Goal: Task Accomplishment & Management: Use online tool/utility

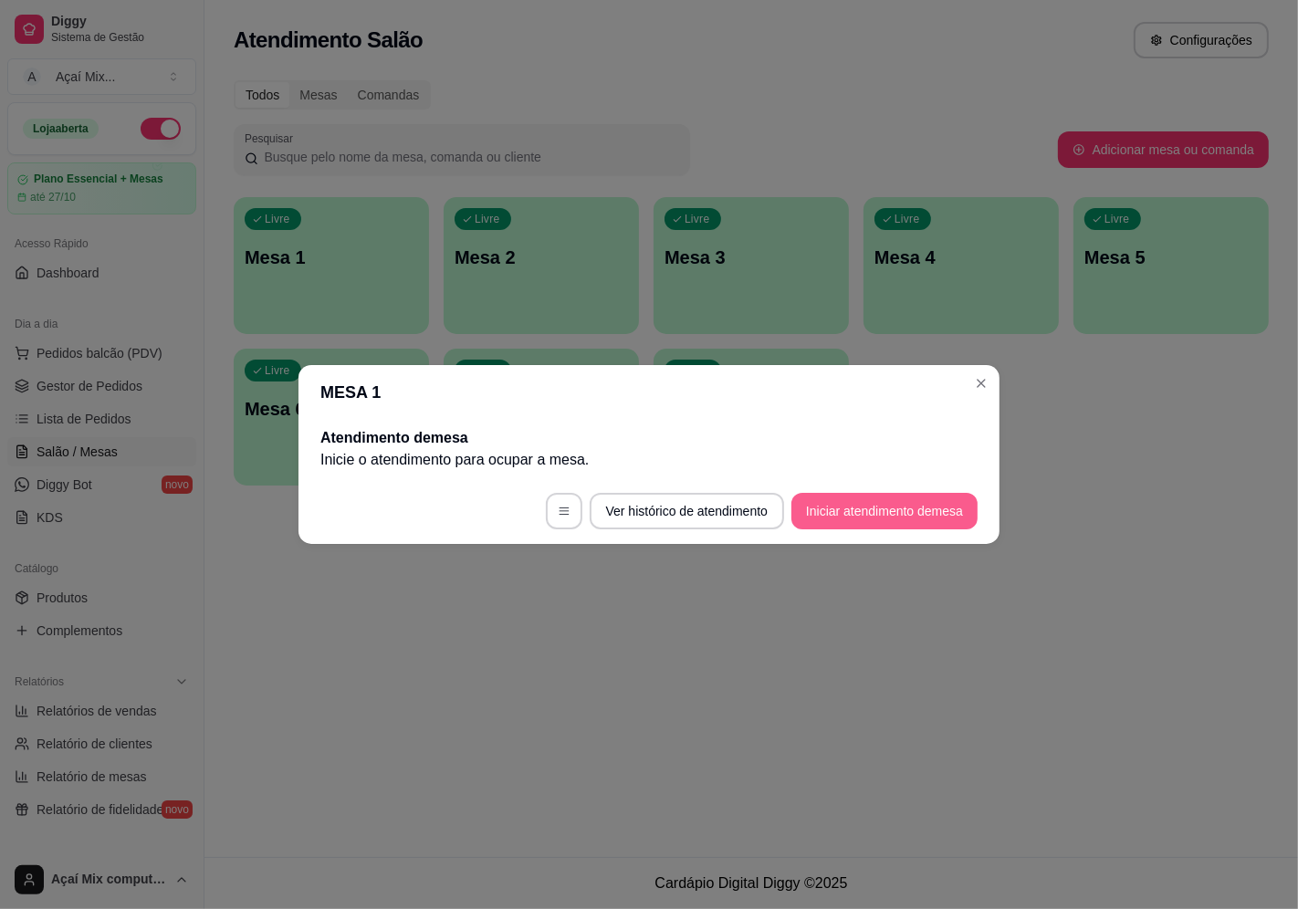
click at [843, 496] on button "Iniciar atendimento de mesa" at bounding box center [884, 511] width 186 height 37
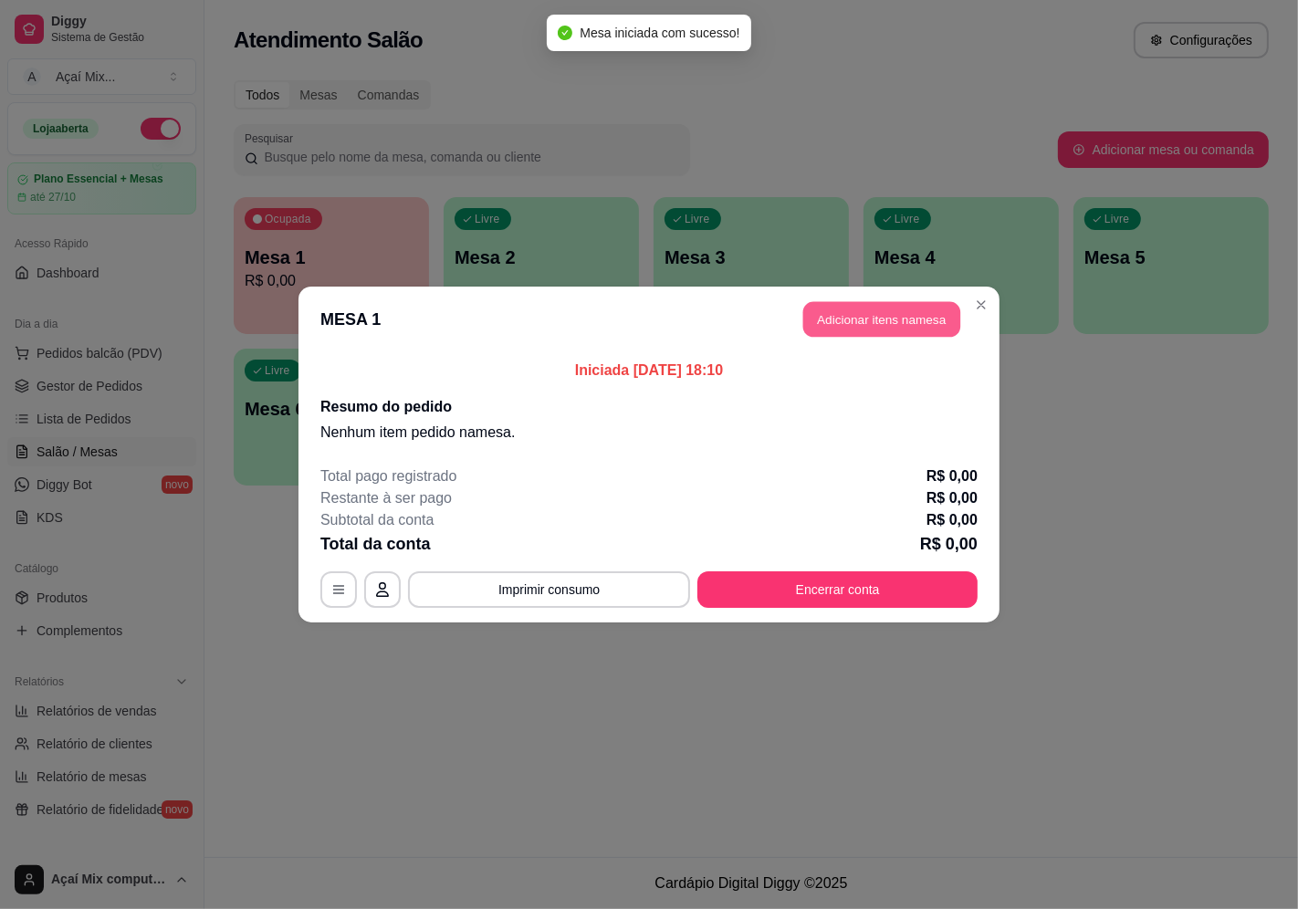
click at [858, 311] on button "Adicionar itens na mesa" at bounding box center [881, 320] width 157 height 36
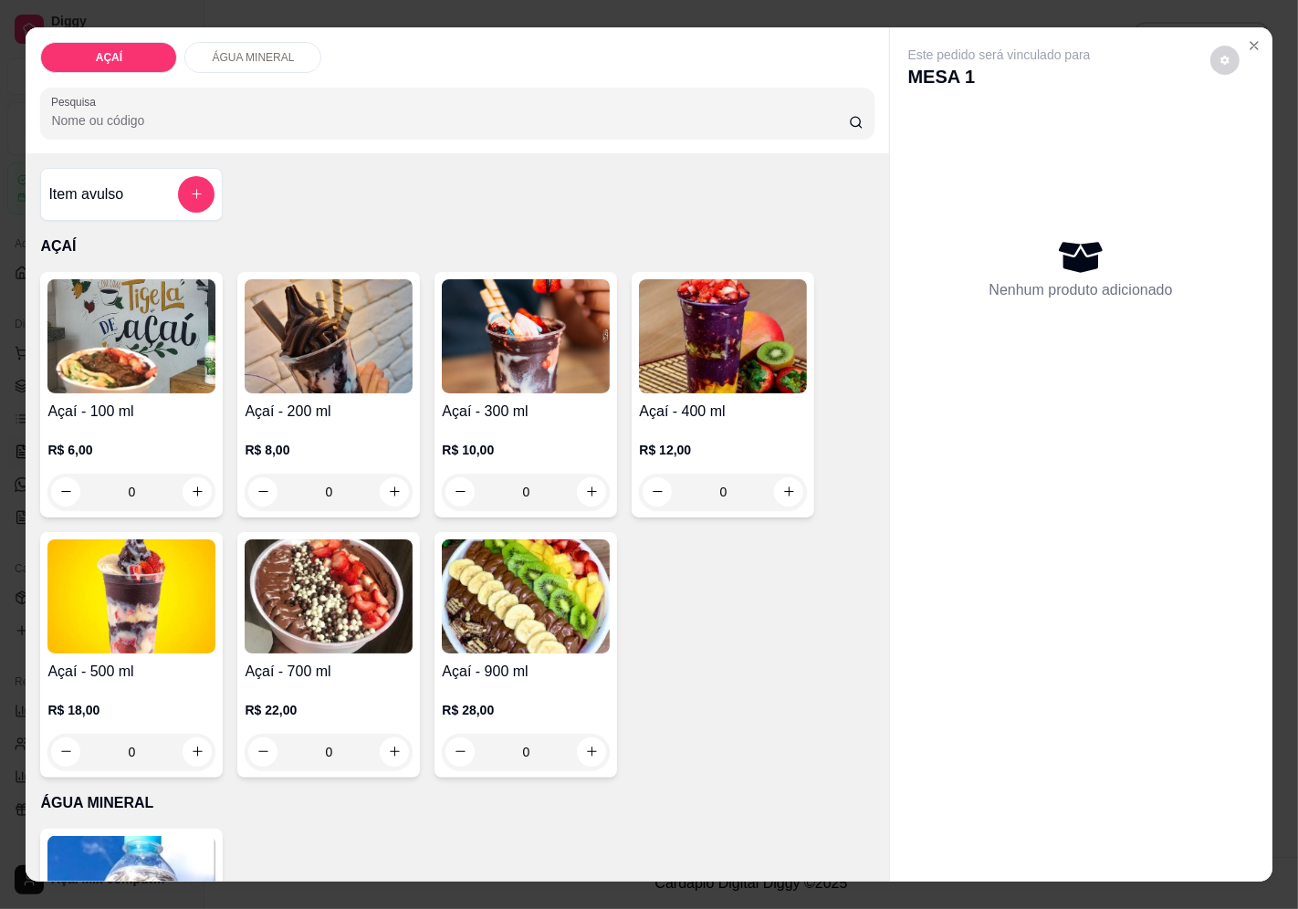
click at [508, 404] on h4 "Açaí - 300 ml" at bounding box center [526, 412] width 168 height 22
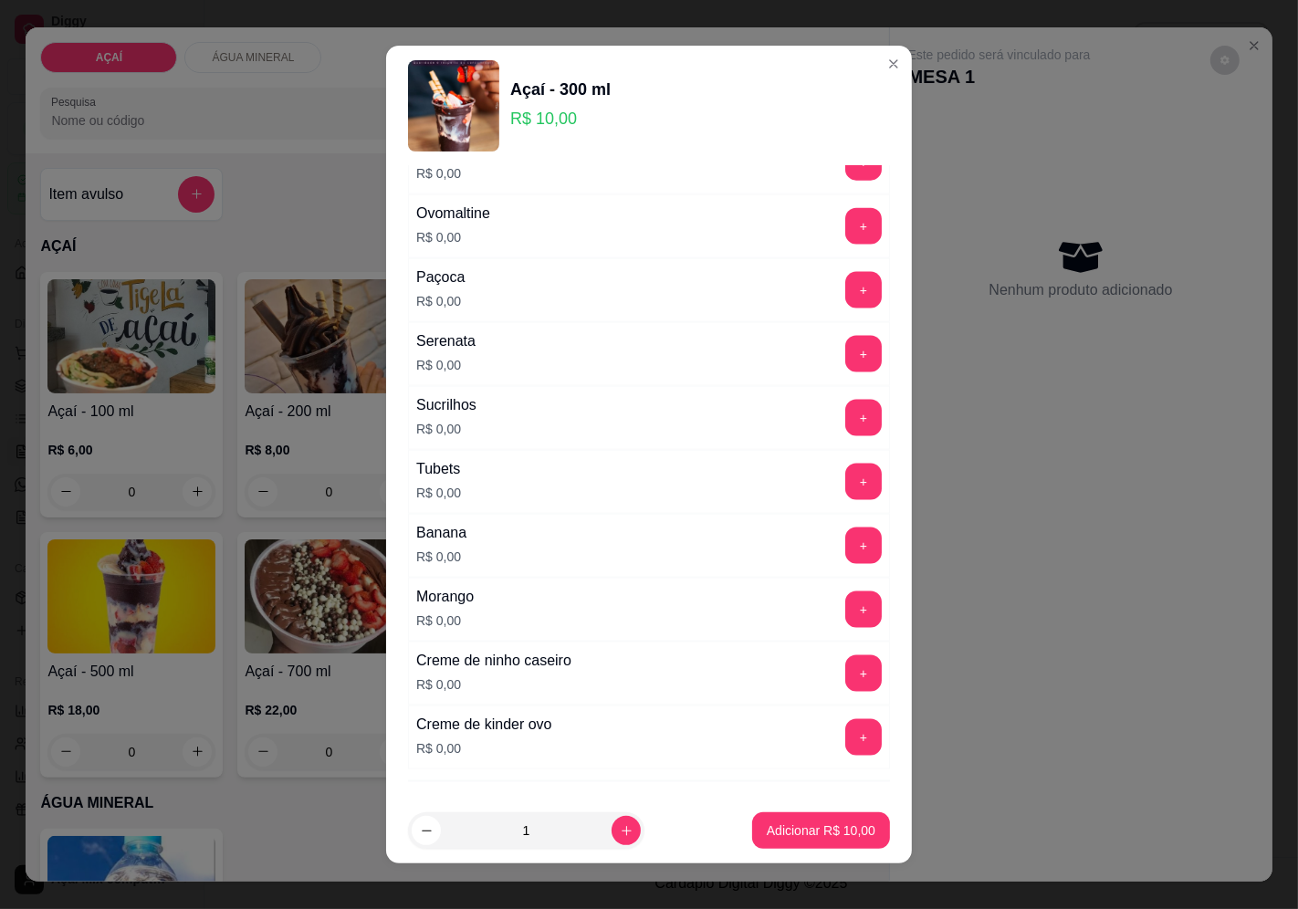
scroll to position [2225, 0]
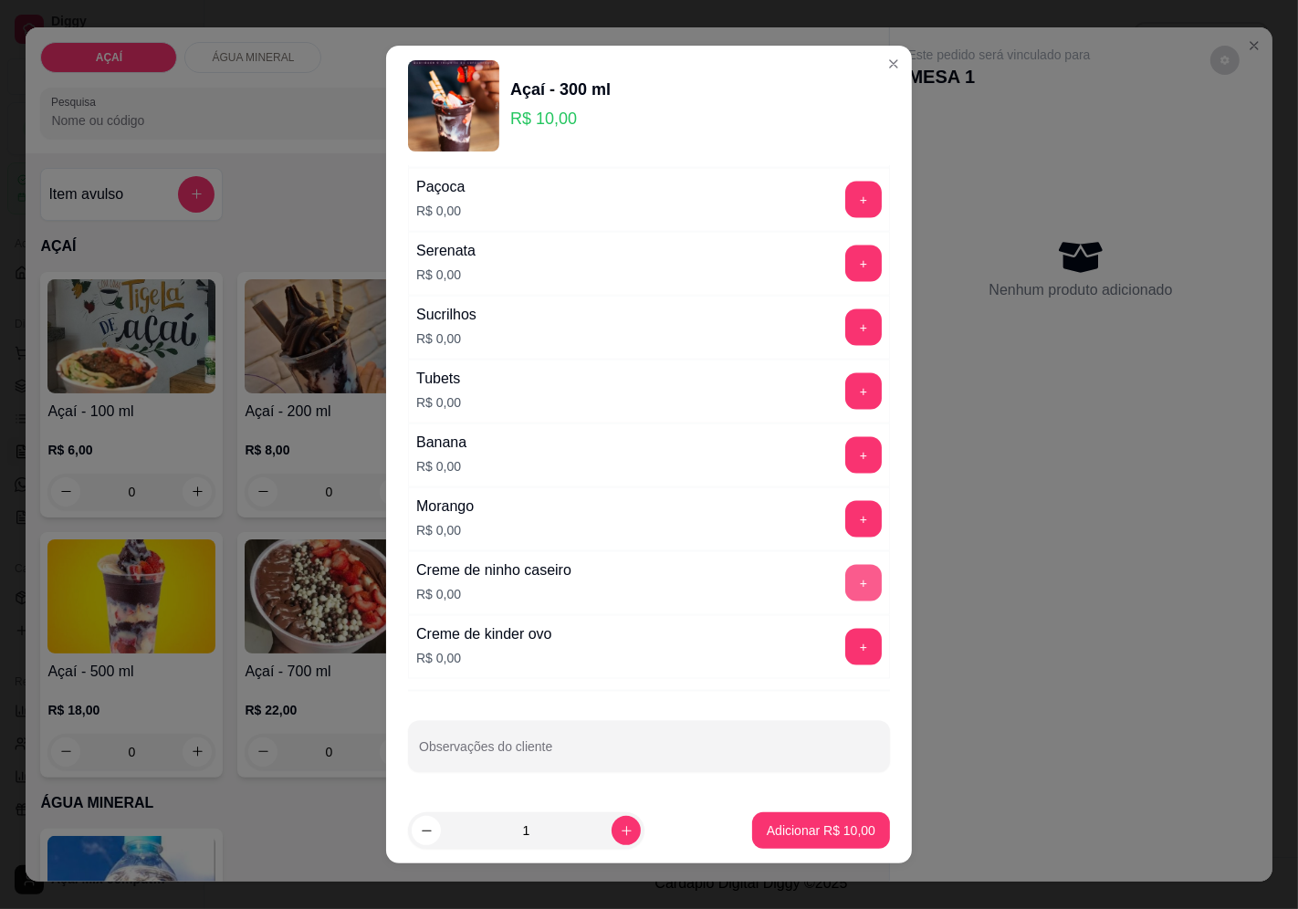
click at [845, 586] on button "+" at bounding box center [863, 583] width 37 height 37
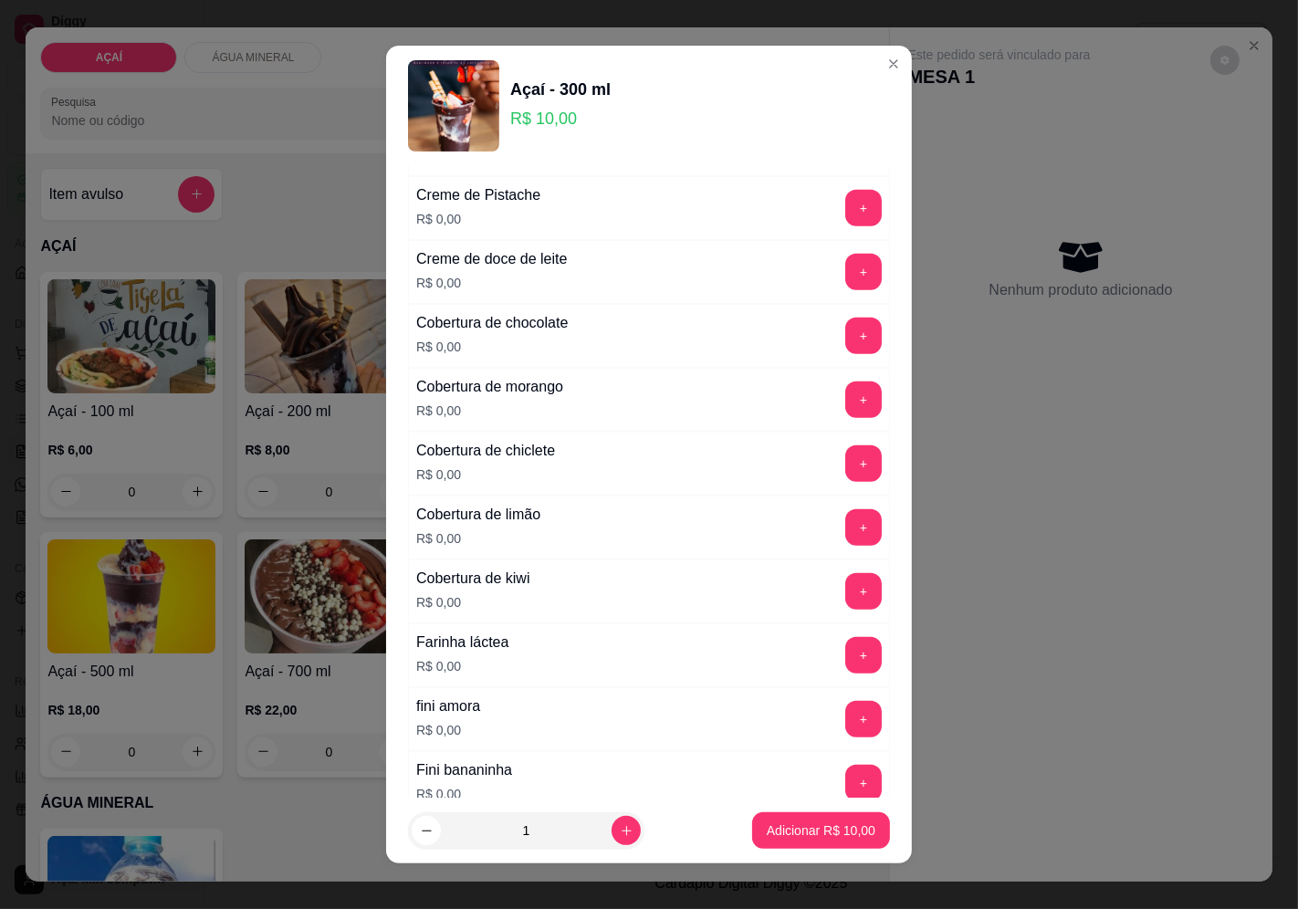
scroll to position [705, 0]
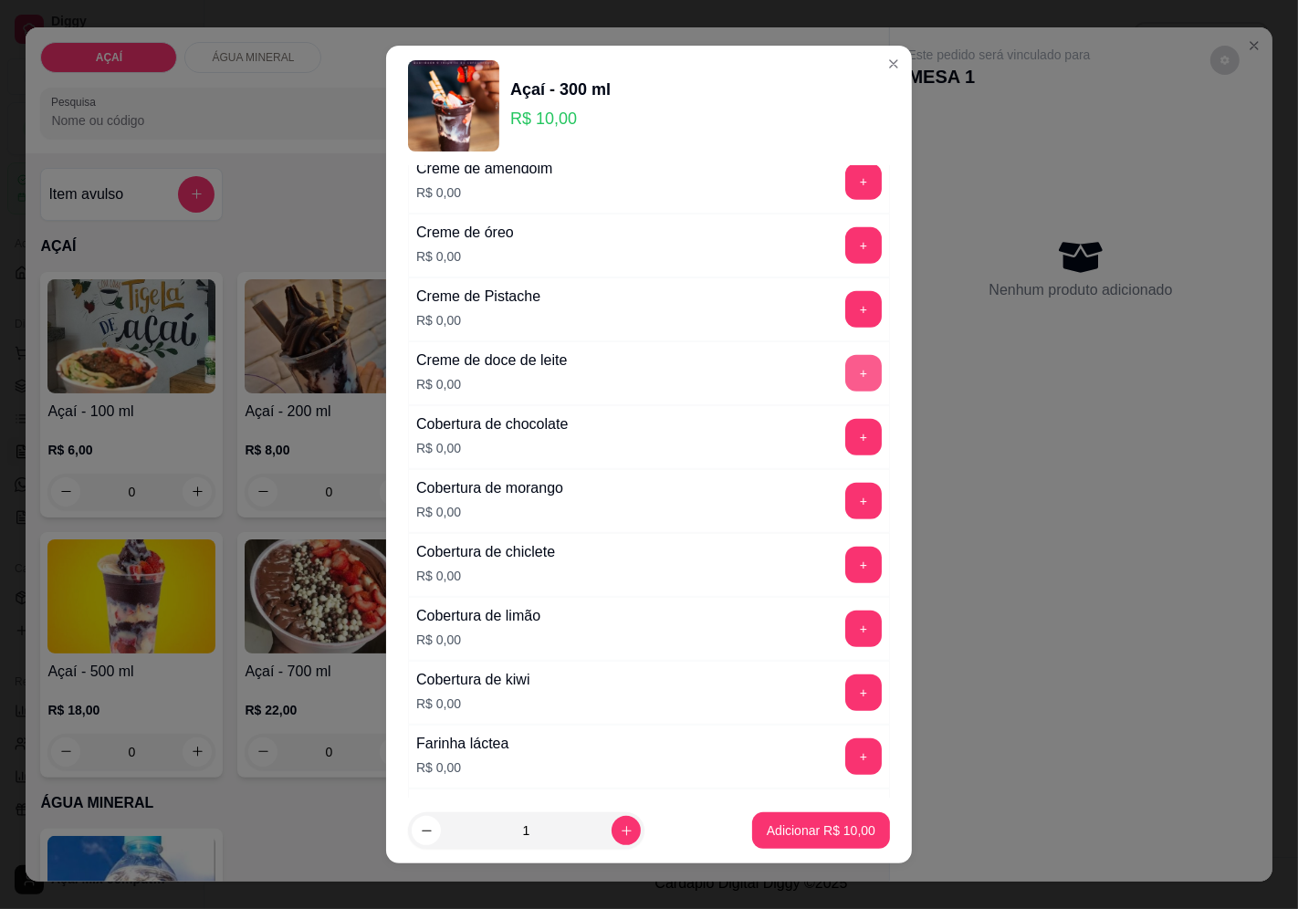
click at [845, 374] on button "+" at bounding box center [863, 373] width 37 height 37
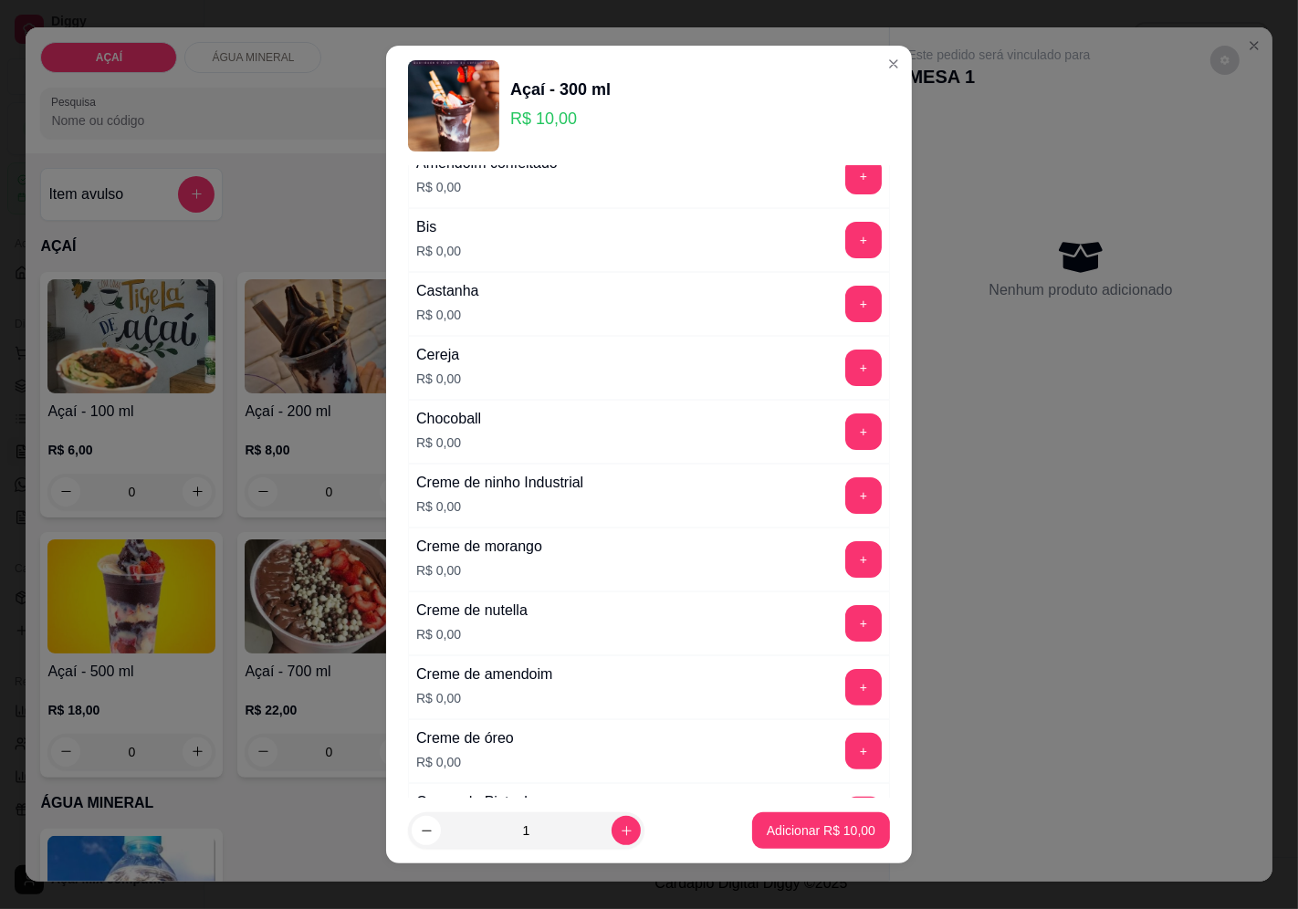
scroll to position [197, 0]
click at [846, 308] on button "+" at bounding box center [864, 305] width 36 height 36
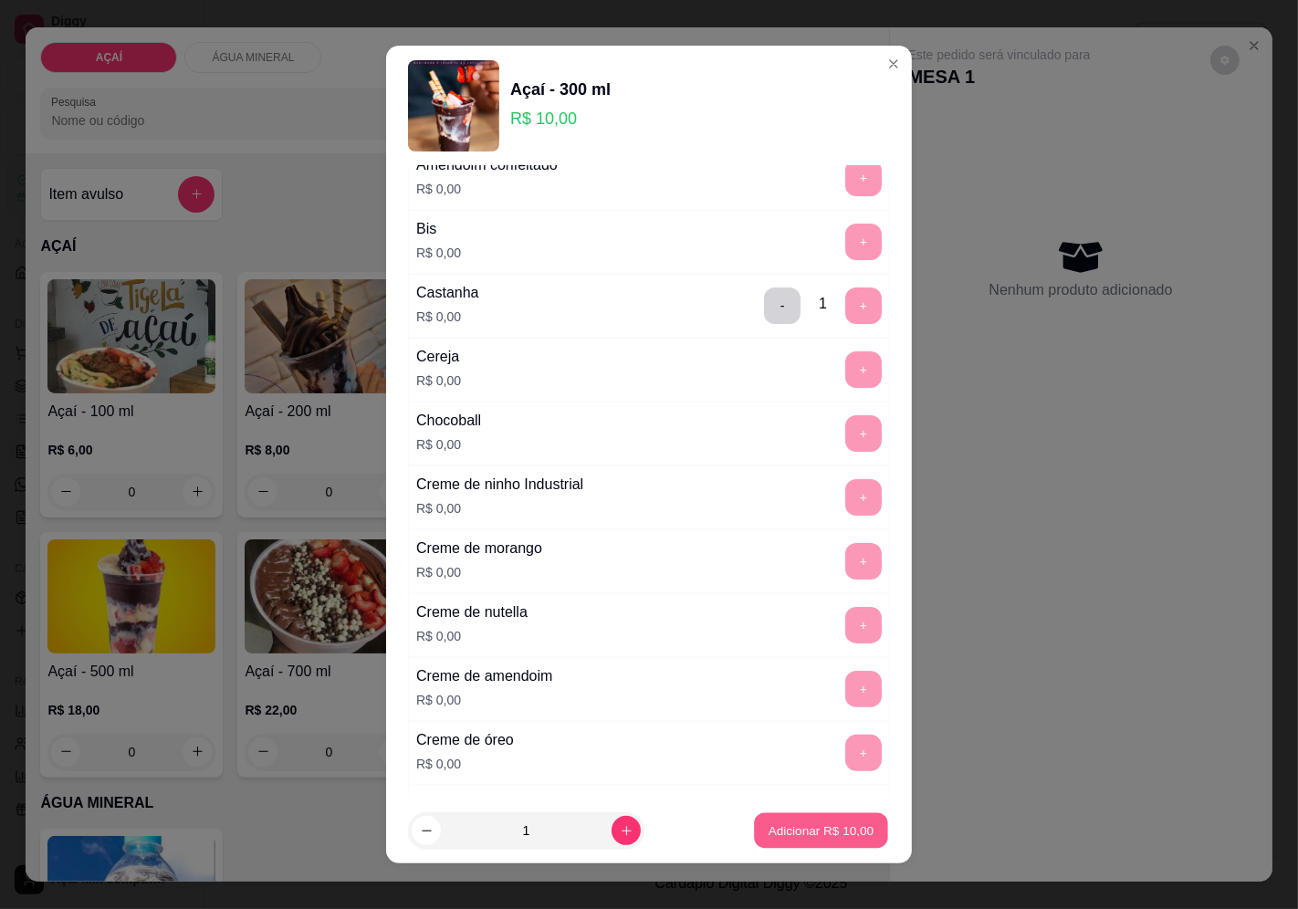
click at [841, 819] on button "Adicionar R$ 10,00" at bounding box center [821, 831] width 134 height 36
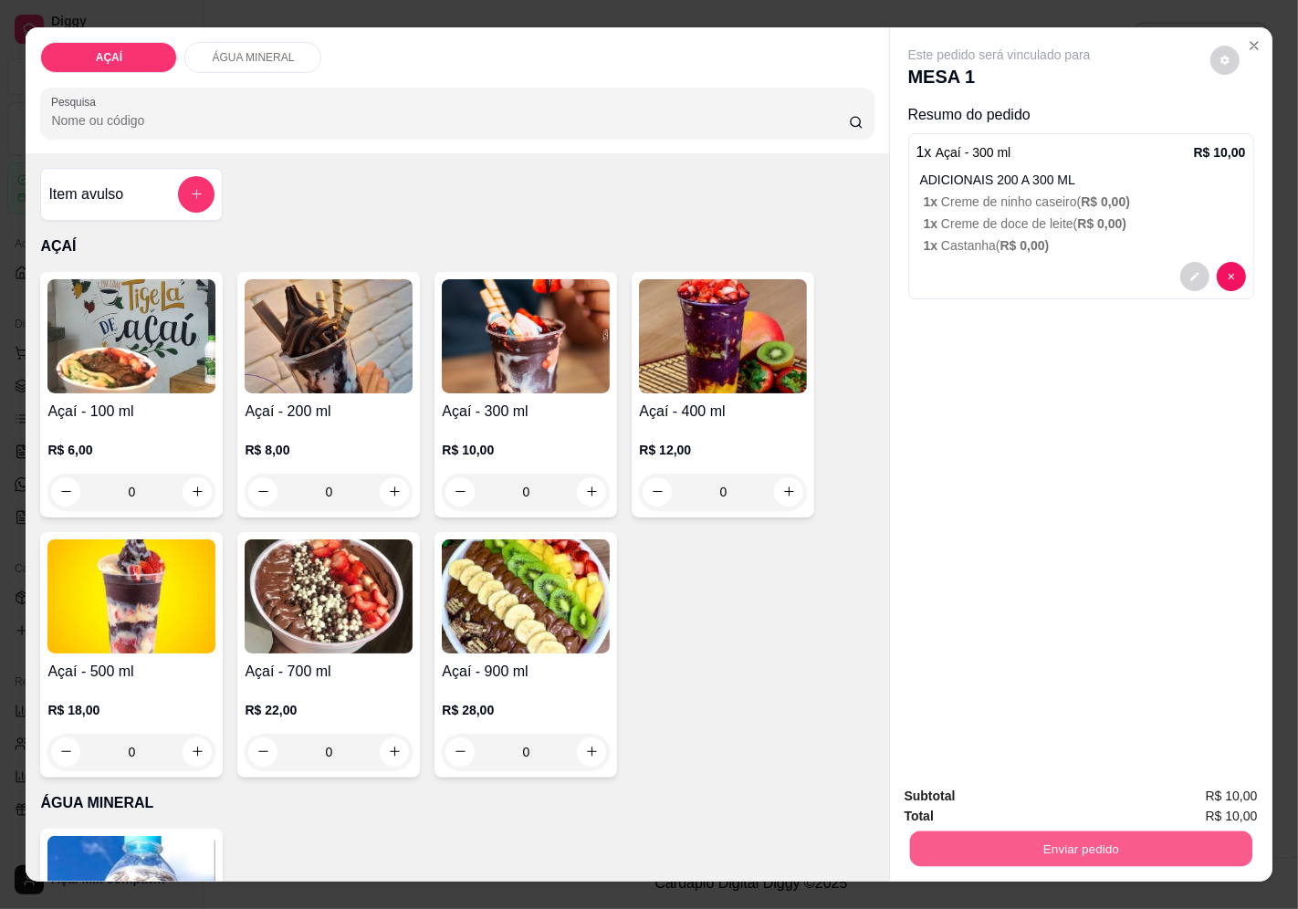
click at [1027, 841] on button "Enviar pedido" at bounding box center [1080, 849] width 342 height 36
click at [1232, 787] on button "Enviar pedido" at bounding box center [1209, 797] width 100 height 34
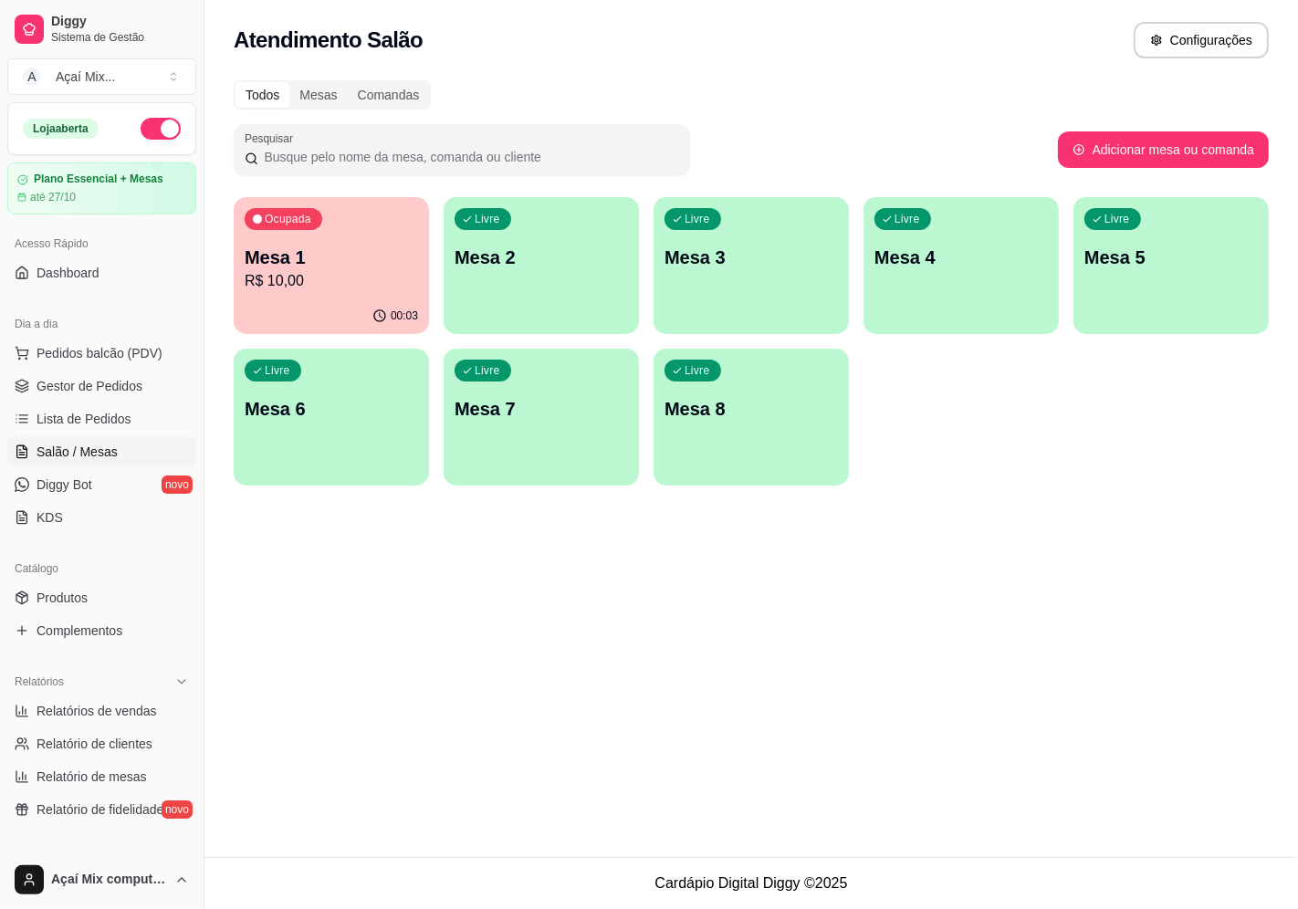
click at [358, 256] on p "Mesa 1" at bounding box center [331, 258] width 173 height 26
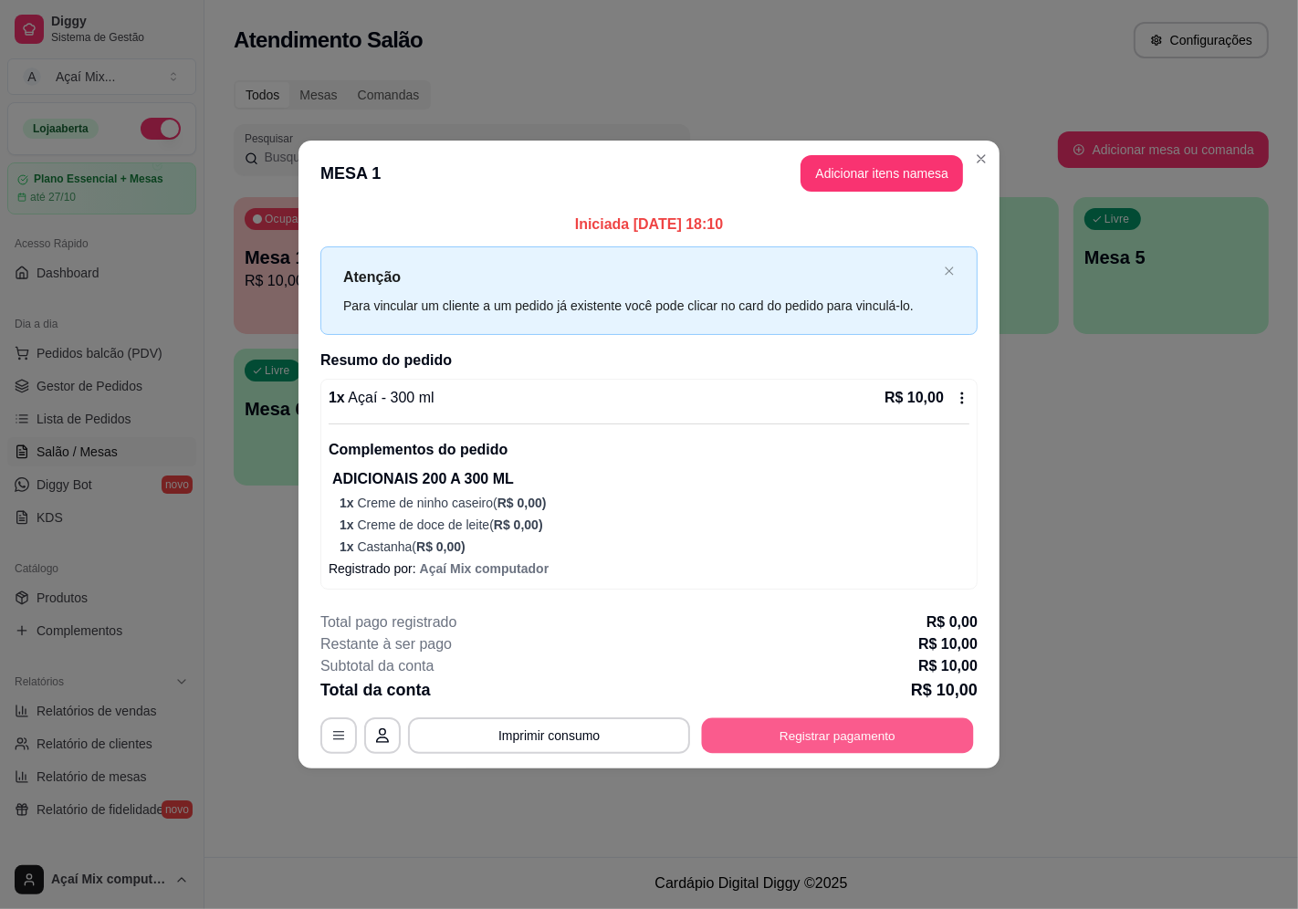
click at [790, 734] on button "Registrar pagamento" at bounding box center [838, 736] width 272 height 36
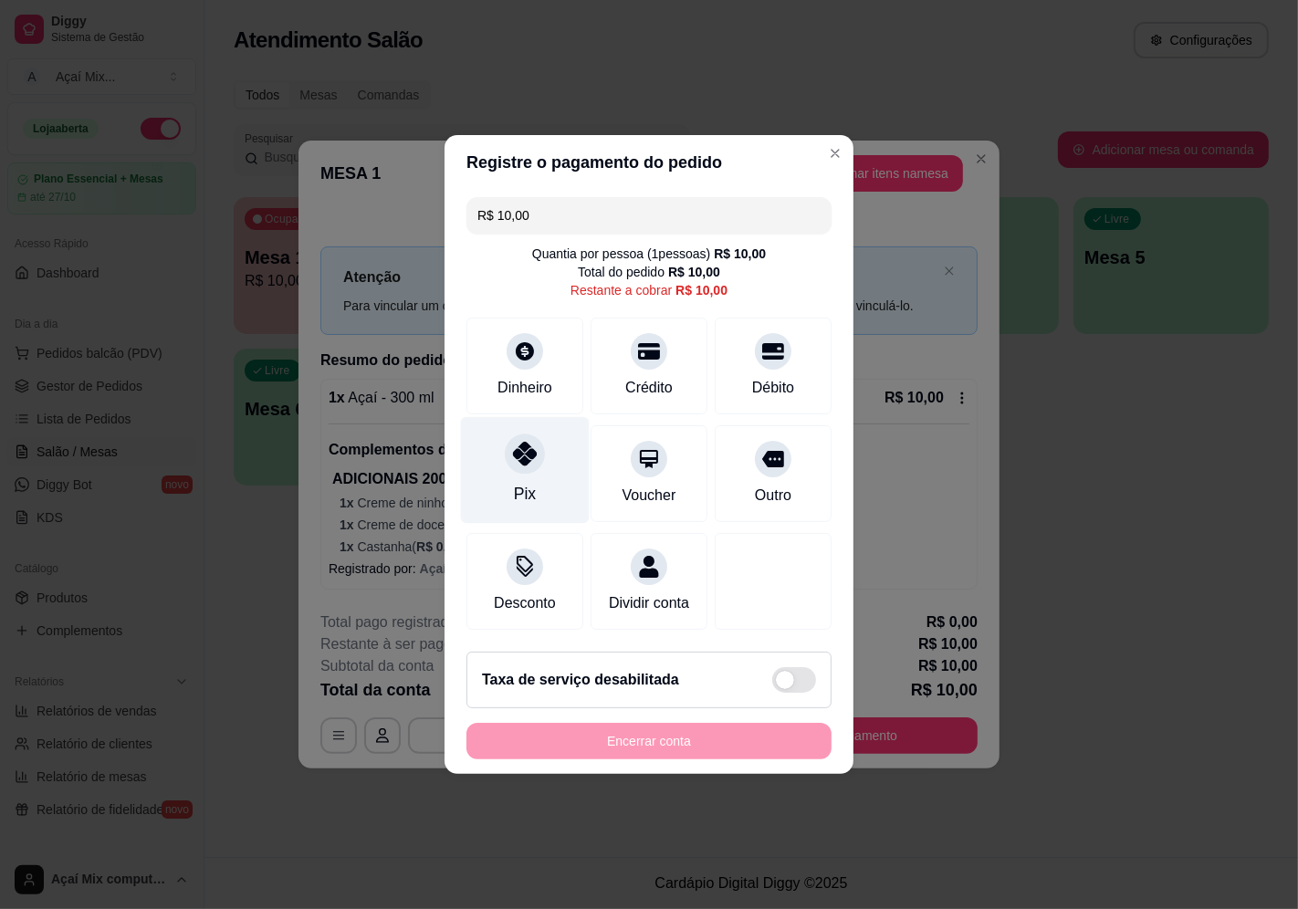
click at [527, 484] on div "Pix" at bounding box center [525, 494] width 22 height 24
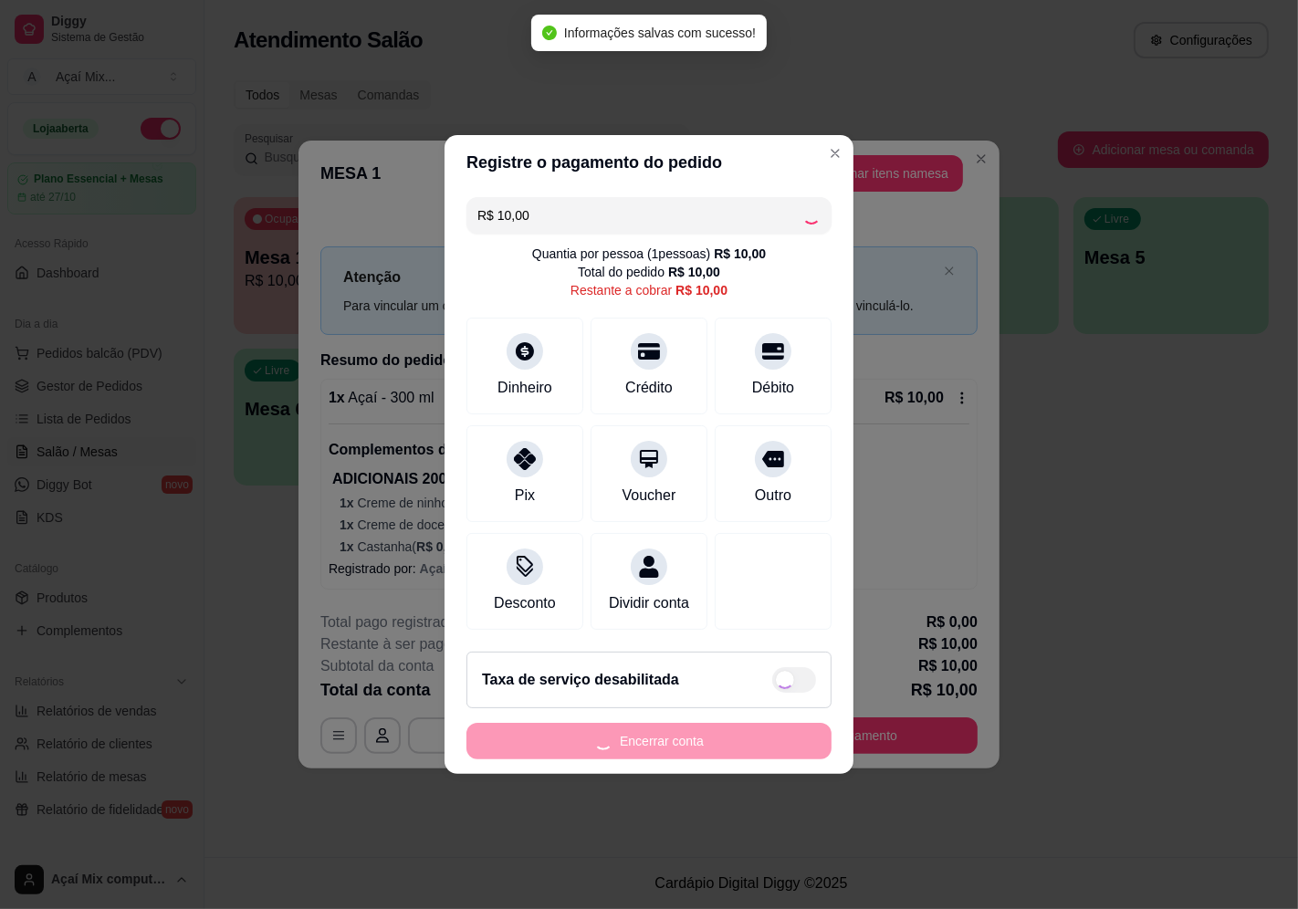
type input "R$ 0,00"
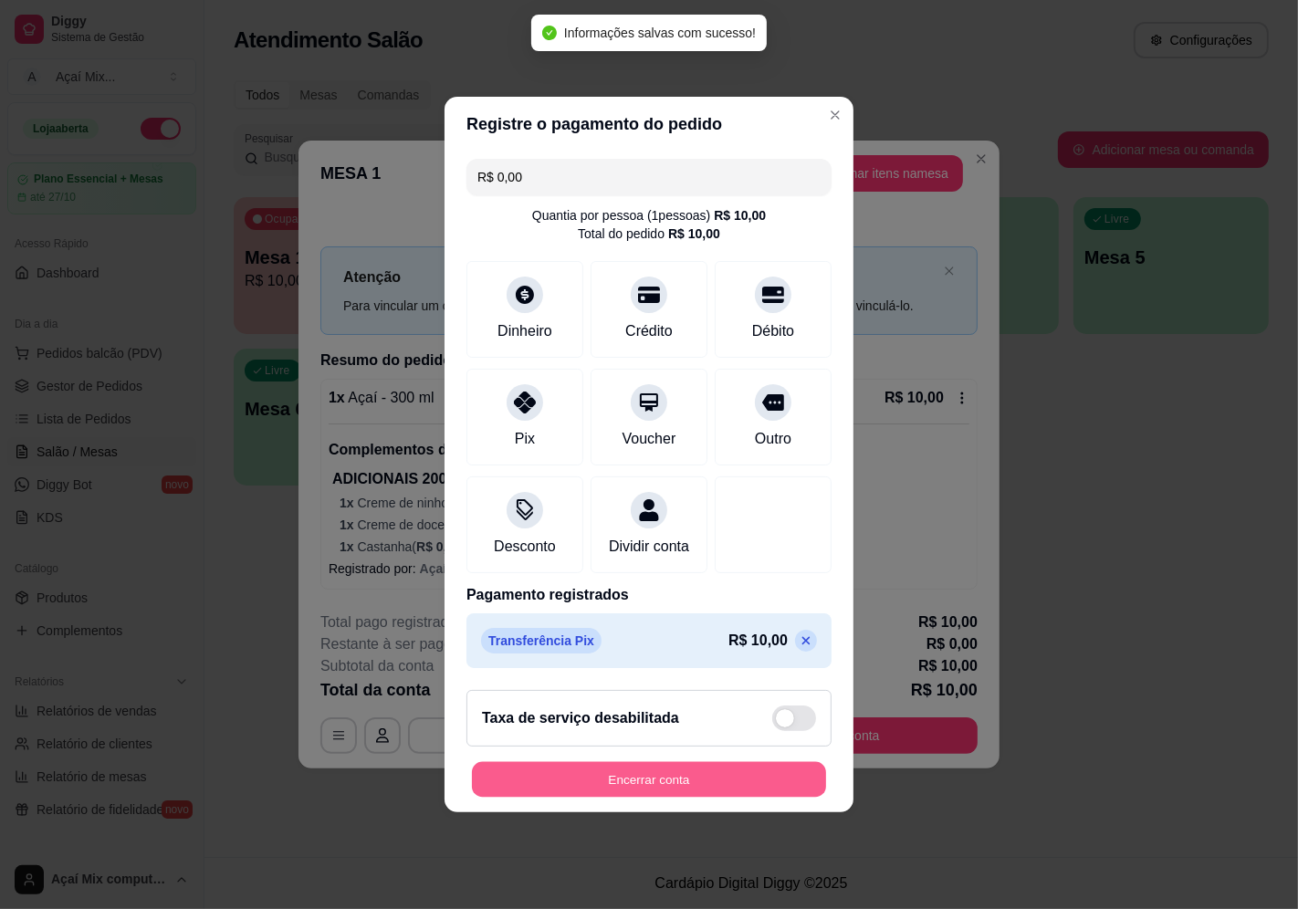
click at [666, 774] on button "Encerrar conta" at bounding box center [649, 780] width 354 height 36
